Goal: Task Accomplishment & Management: Use online tool/utility

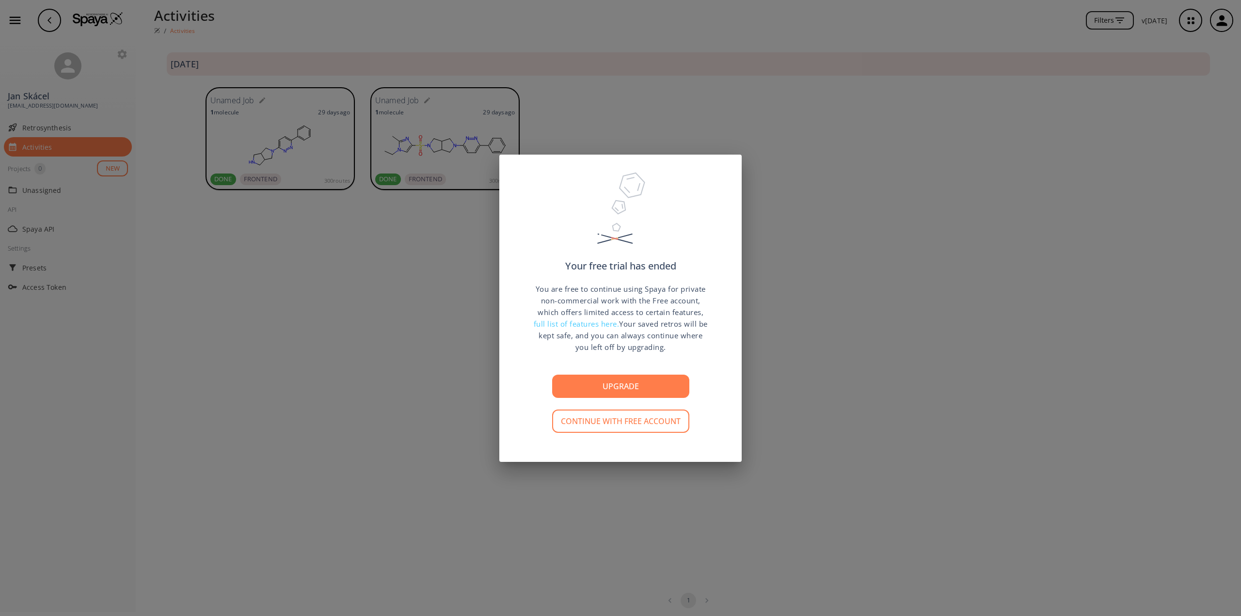
click at [555, 552] on div "Your free trial has ended You are free to continue using Spaya for private non-…" at bounding box center [620, 308] width 1241 height 616
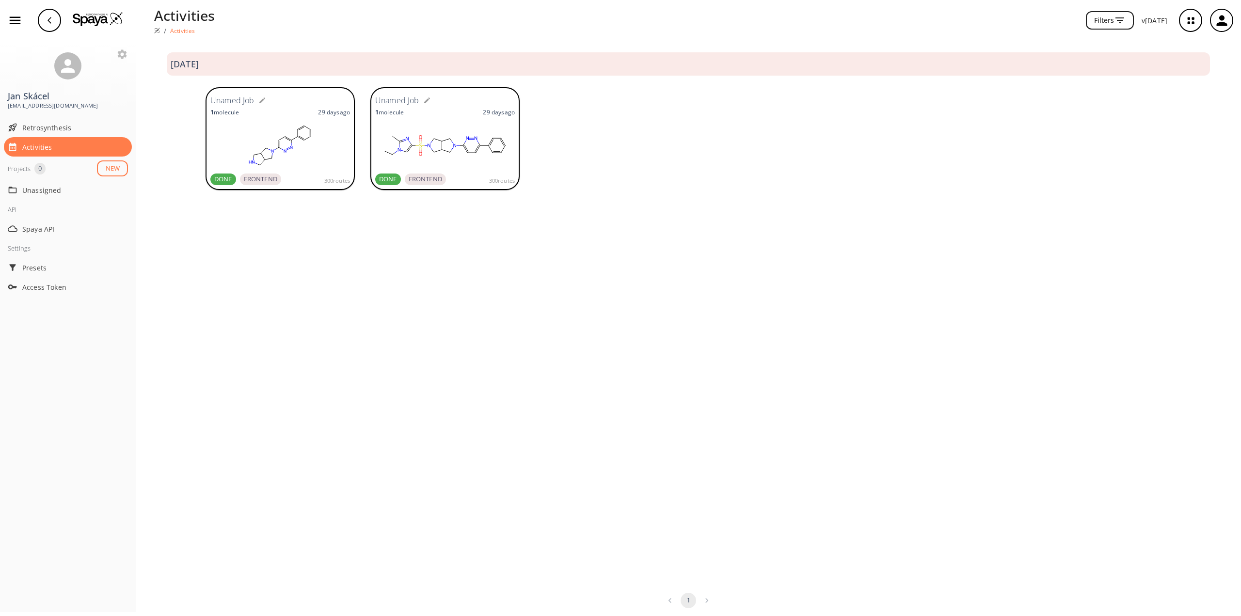
click at [284, 138] on ellipse at bounding box center [285, 136] width 4 height 4
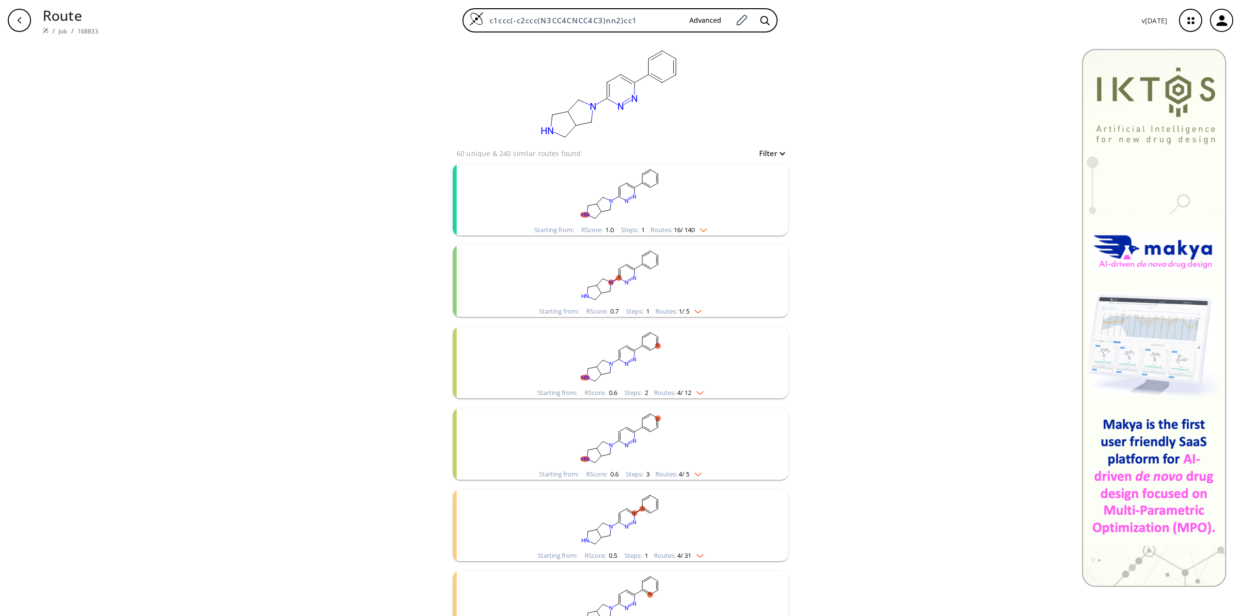
click at [650, 221] on rect "clusters" at bounding box center [621, 194] width 252 height 61
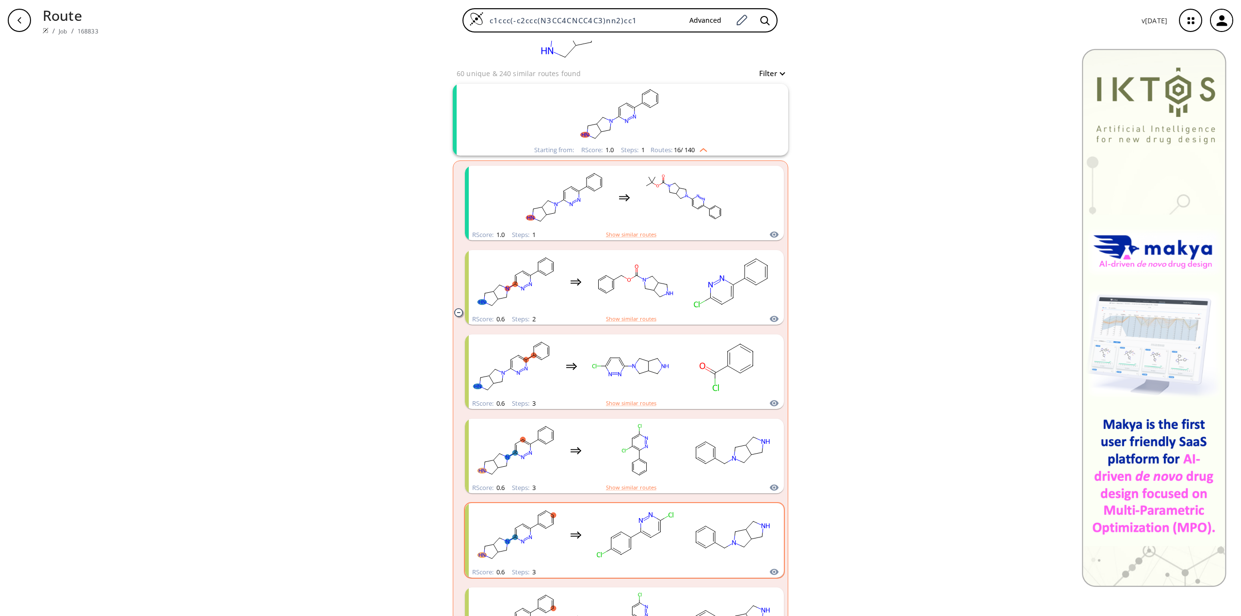
scroll to position [79, 0]
click at [654, 287] on rect "clusters" at bounding box center [634, 283] width 87 height 61
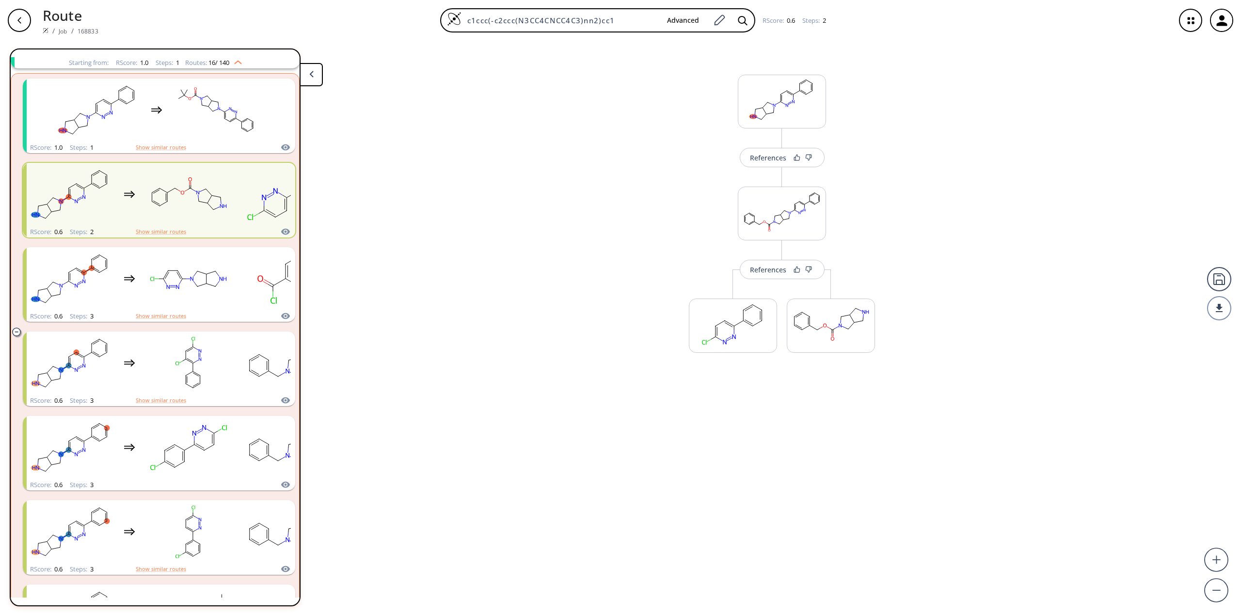
scroll to position [103, 0]
click at [777, 166] on div "References" at bounding box center [768, 164] width 36 height 6
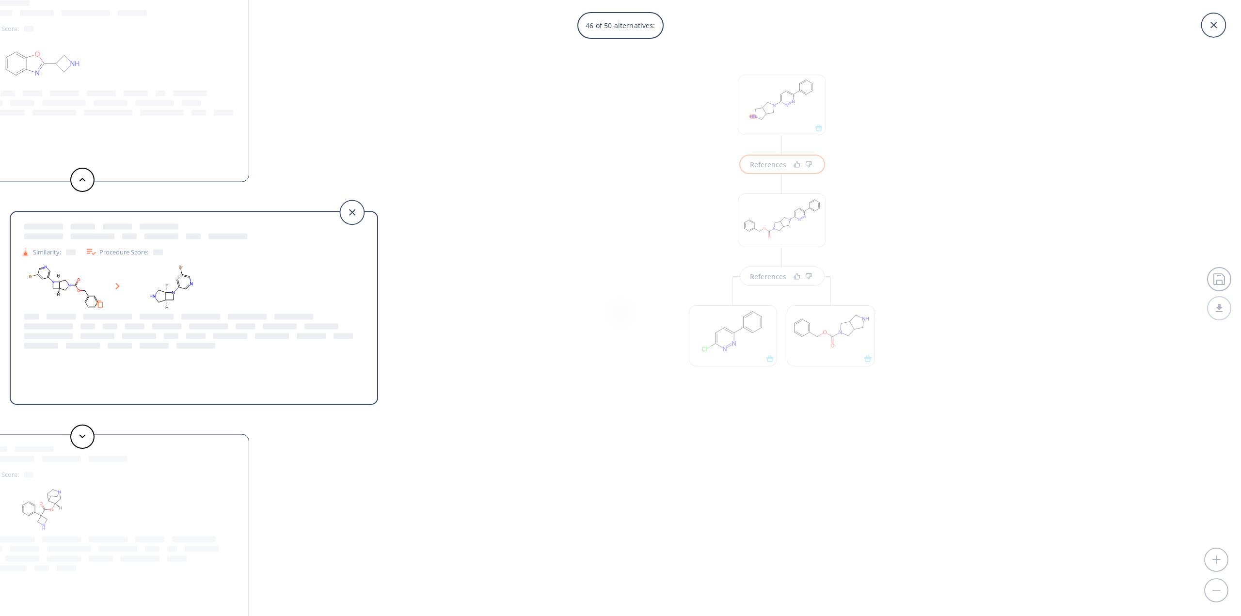
click at [210, 299] on rect at bounding box center [171, 287] width 87 height 49
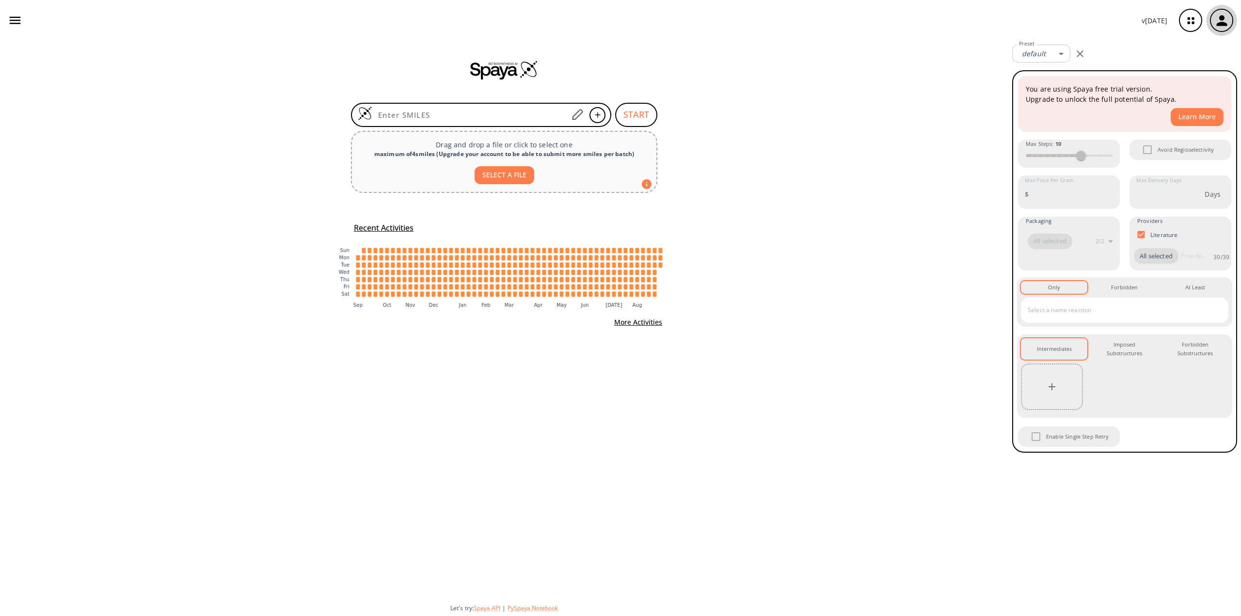
click at [1223, 29] on div "button" at bounding box center [1221, 20] width 21 height 21
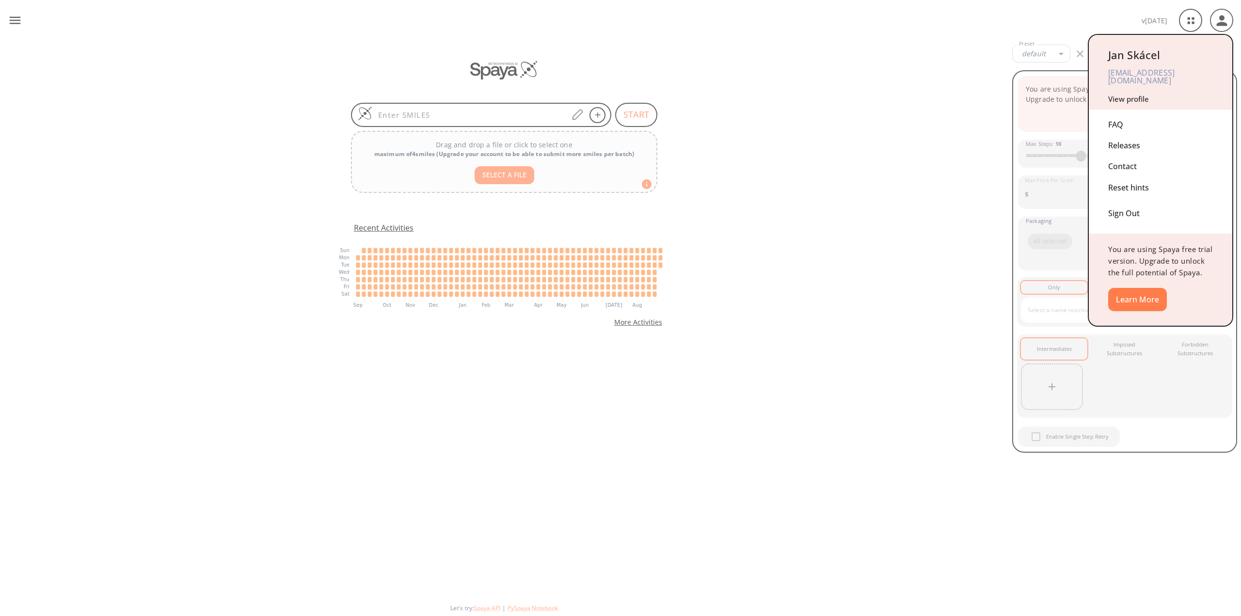
click at [1124, 202] on div "Sign Out" at bounding box center [1160, 211] width 105 height 26
